Goal: Information Seeking & Learning: Learn about a topic

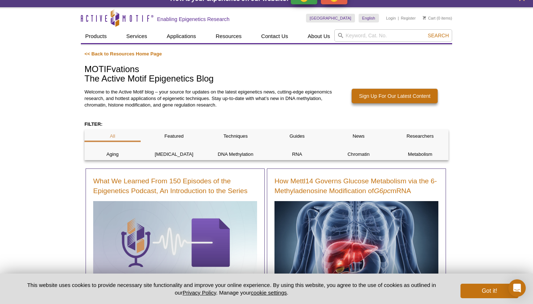
scroll to position [5, 0]
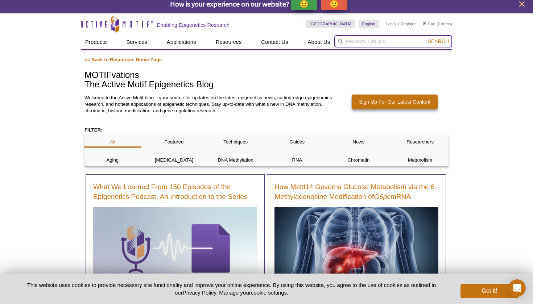
click at [360, 42] on input "search" at bounding box center [394, 41] width 118 height 12
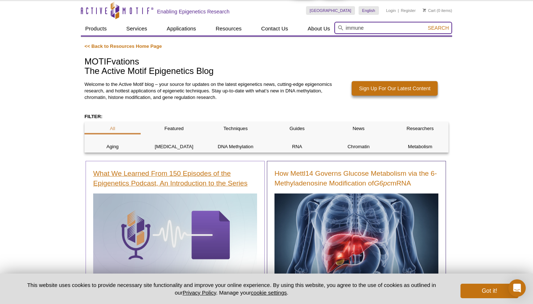
type input "immune"
click at [439, 28] on button "Search" at bounding box center [438, 28] width 25 height 7
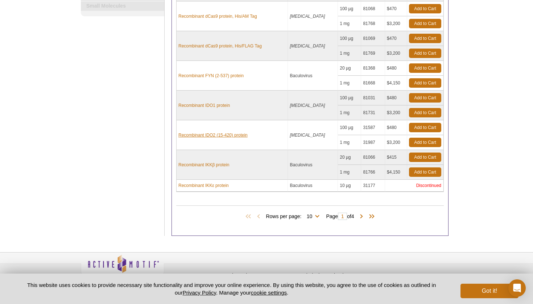
scroll to position [207, 0]
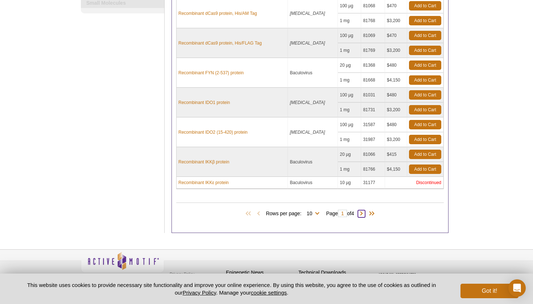
click at [363, 215] on span at bounding box center [361, 213] width 7 height 7
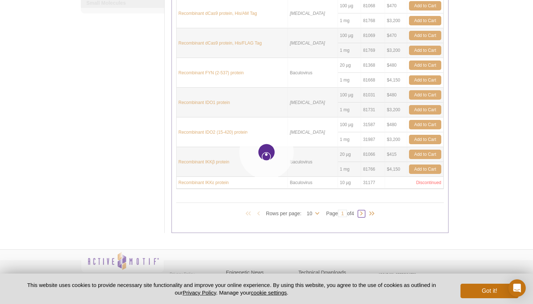
type input "2"
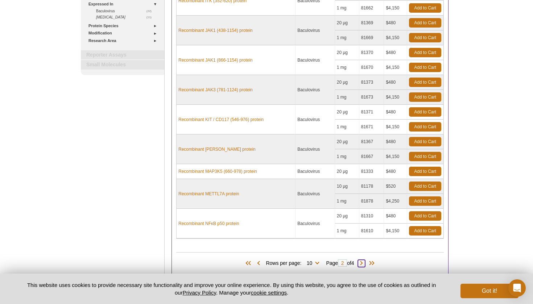
scroll to position [137, 0]
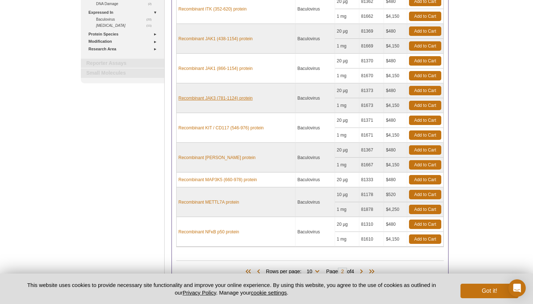
click at [228, 97] on link "Recombinant JAK3 (781-1124) protein" at bounding box center [216, 98] width 74 height 7
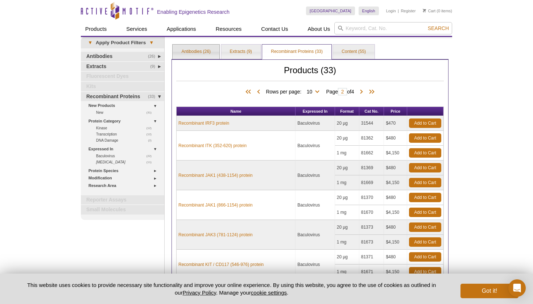
scroll to position [0, 0]
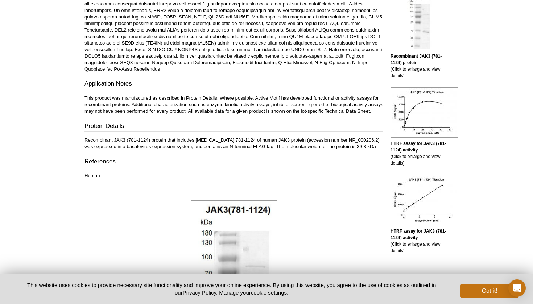
scroll to position [231, 0]
